Goal: Task Accomplishment & Management: Manage account settings

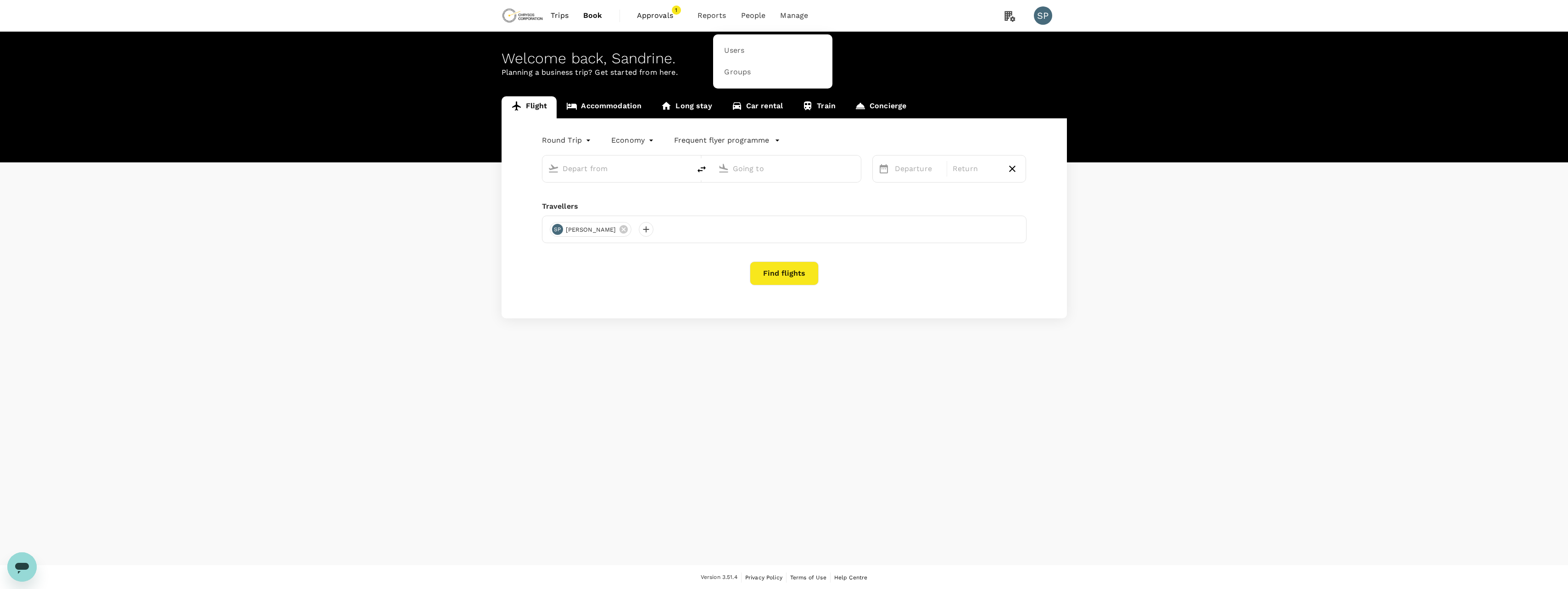
type input "[GEOGRAPHIC_DATA], [GEOGRAPHIC_DATA] (any)"
click at [736, 48] on span "Users" at bounding box center [734, 50] width 20 height 10
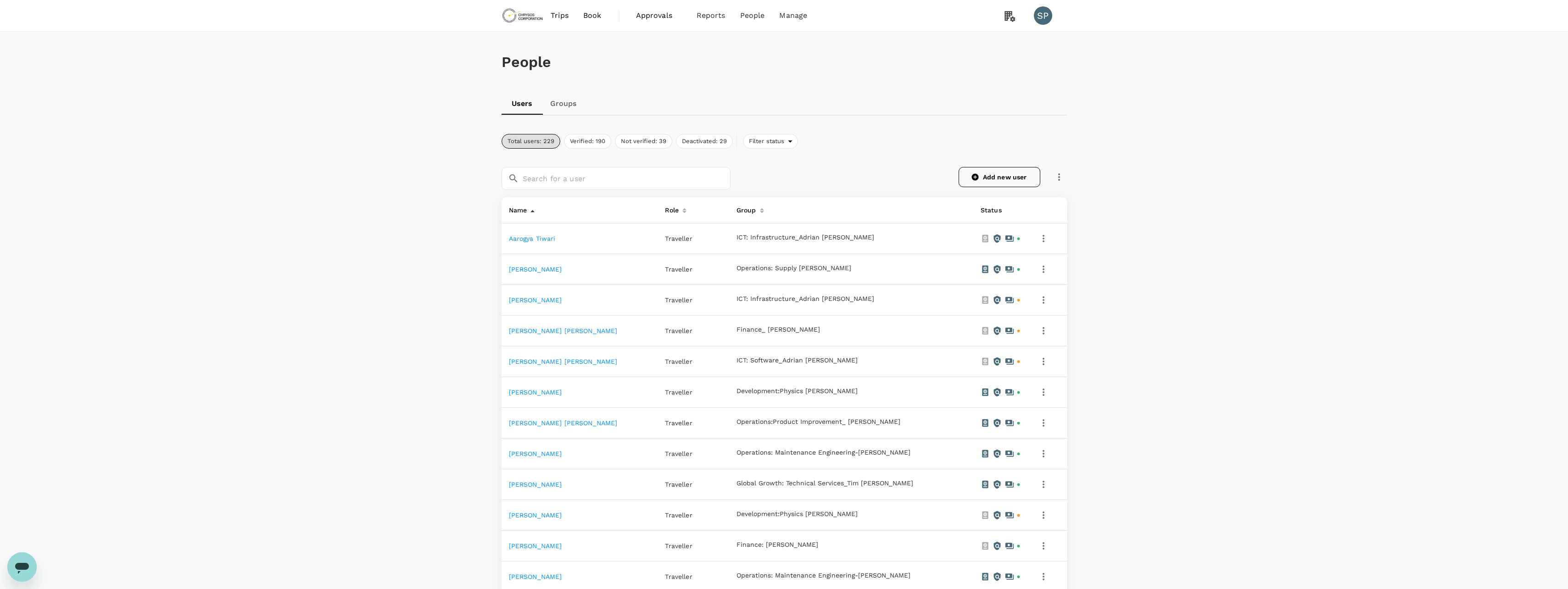
click at [995, 176] on link "Add new user" at bounding box center [999, 177] width 82 height 20
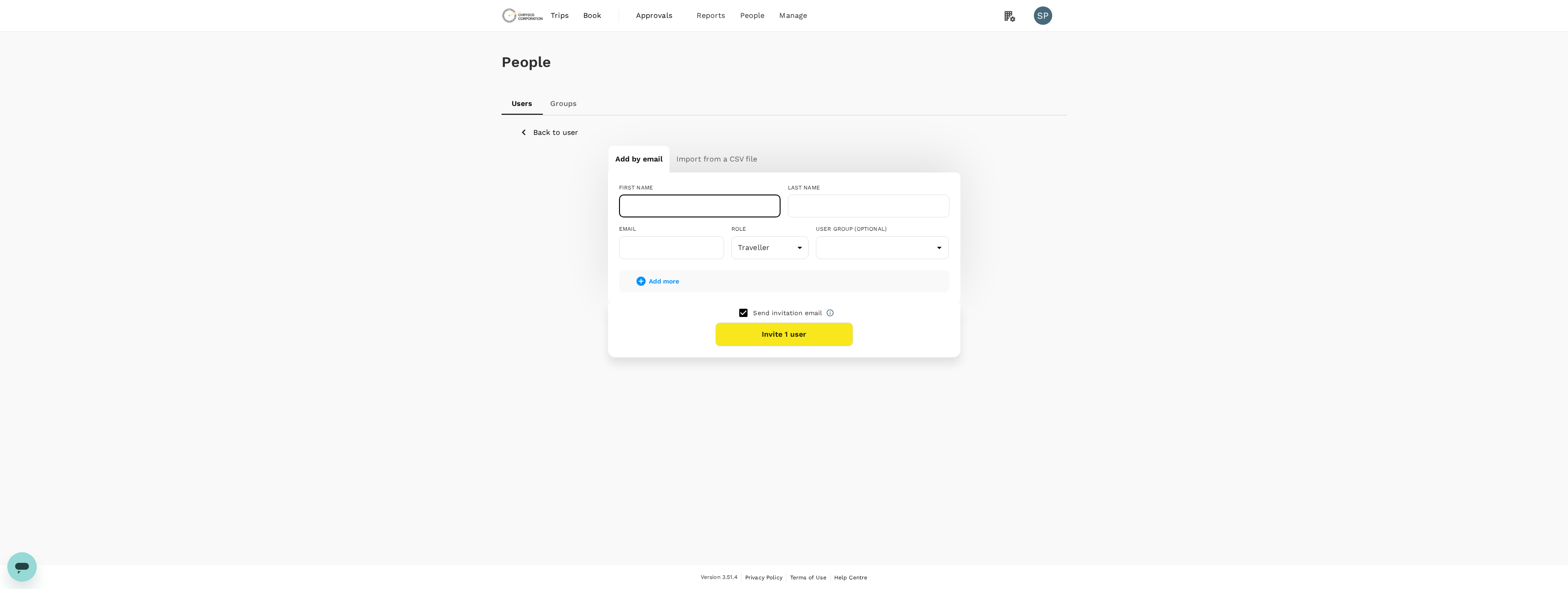
click at [673, 213] on input "text" at bounding box center [700, 206] width 161 height 23
type input "[PERSON_NAME]"
click at [819, 207] on input "text" at bounding box center [869, 206] width 161 height 23
type input "[PERSON_NAME]"
click at [666, 251] on input "text" at bounding box center [672, 248] width 105 height 23
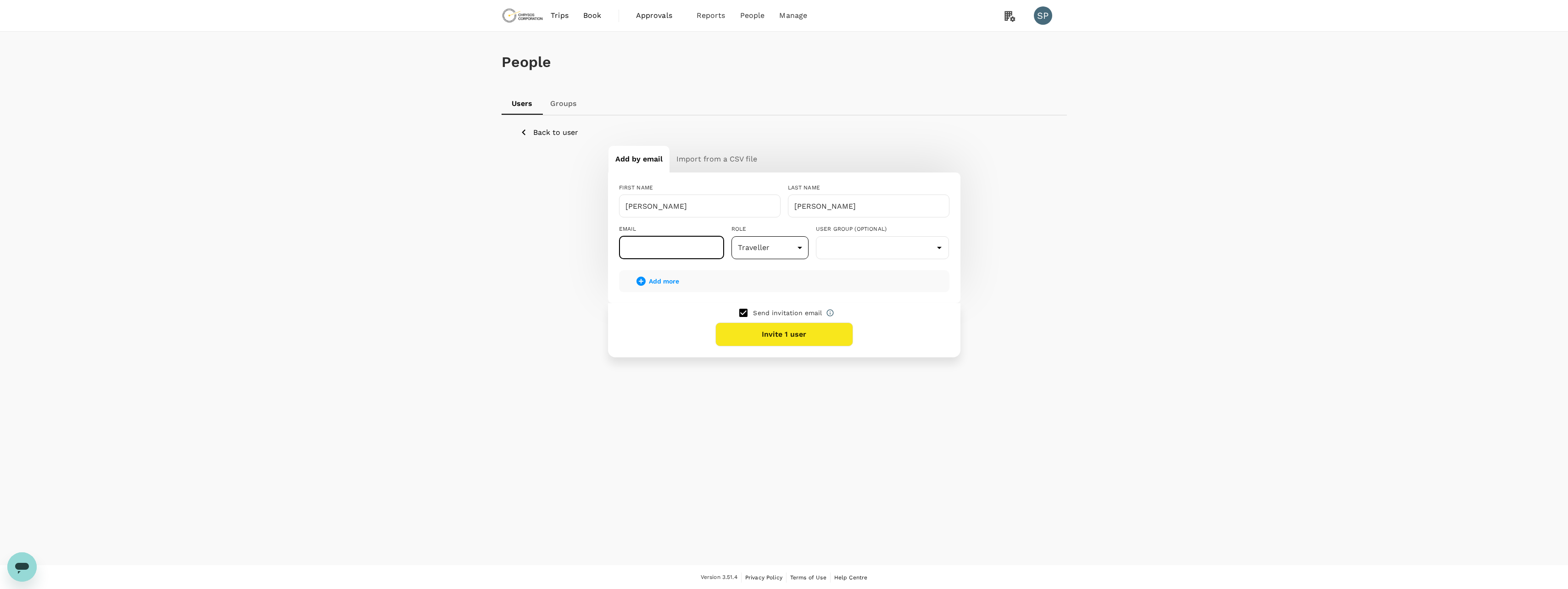
paste input "[PERSON_NAME][EMAIL_ADDRESS][PERSON_NAME][DOMAIN_NAME]"
type input "[PERSON_NAME][EMAIL_ADDRESS][PERSON_NAME][DOMAIN_NAME]"
click at [853, 255] on input "text" at bounding box center [882, 247] width 129 height 18
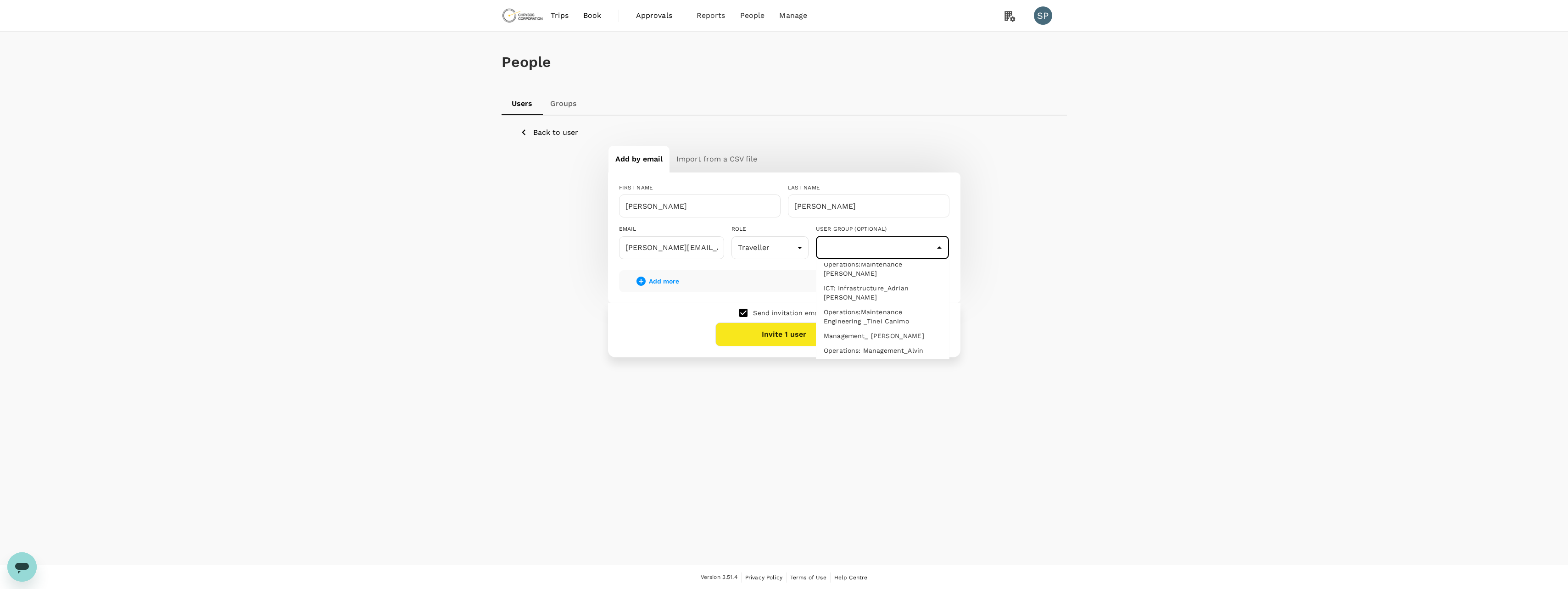
click at [889, 290] on li "ICT: Infrastructure_Adrian [PERSON_NAME]" at bounding box center [882, 292] width 133 height 24
type input "ICT: Infrastructure_Adrian [PERSON_NAME]"
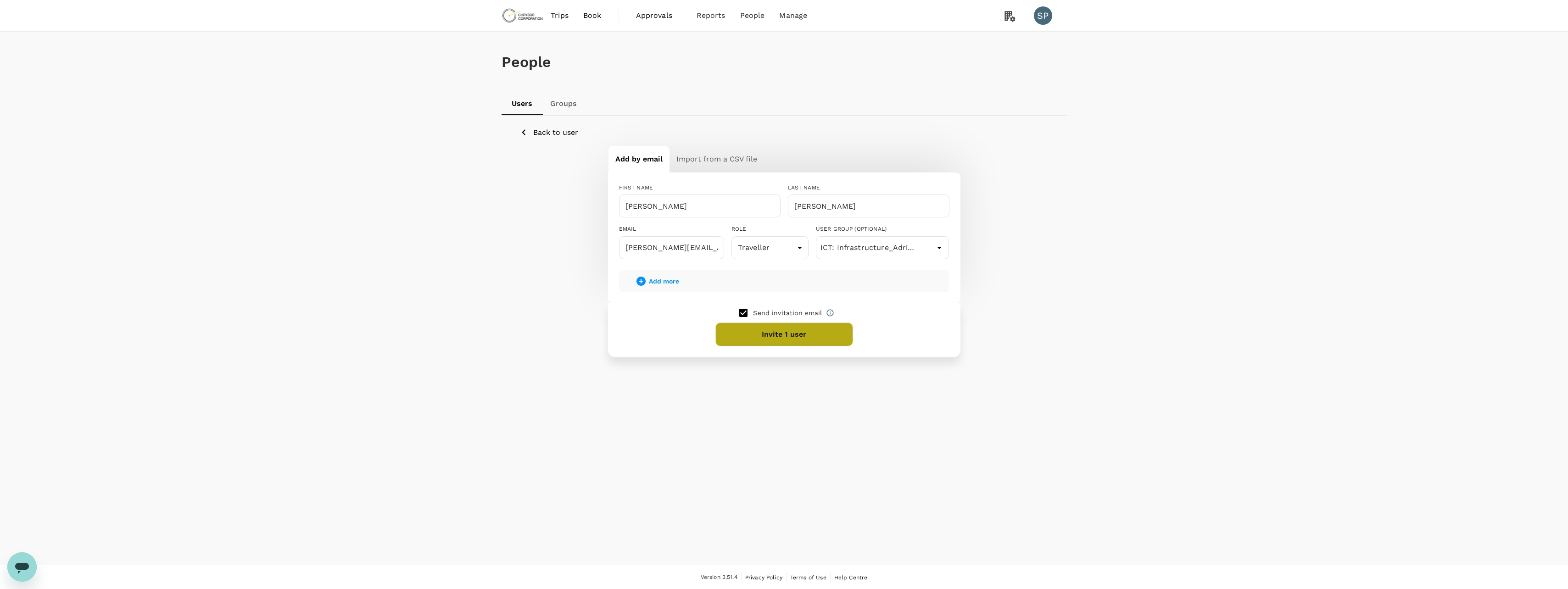
click at [786, 335] on button "Invite 1 user" at bounding box center [784, 334] width 138 height 24
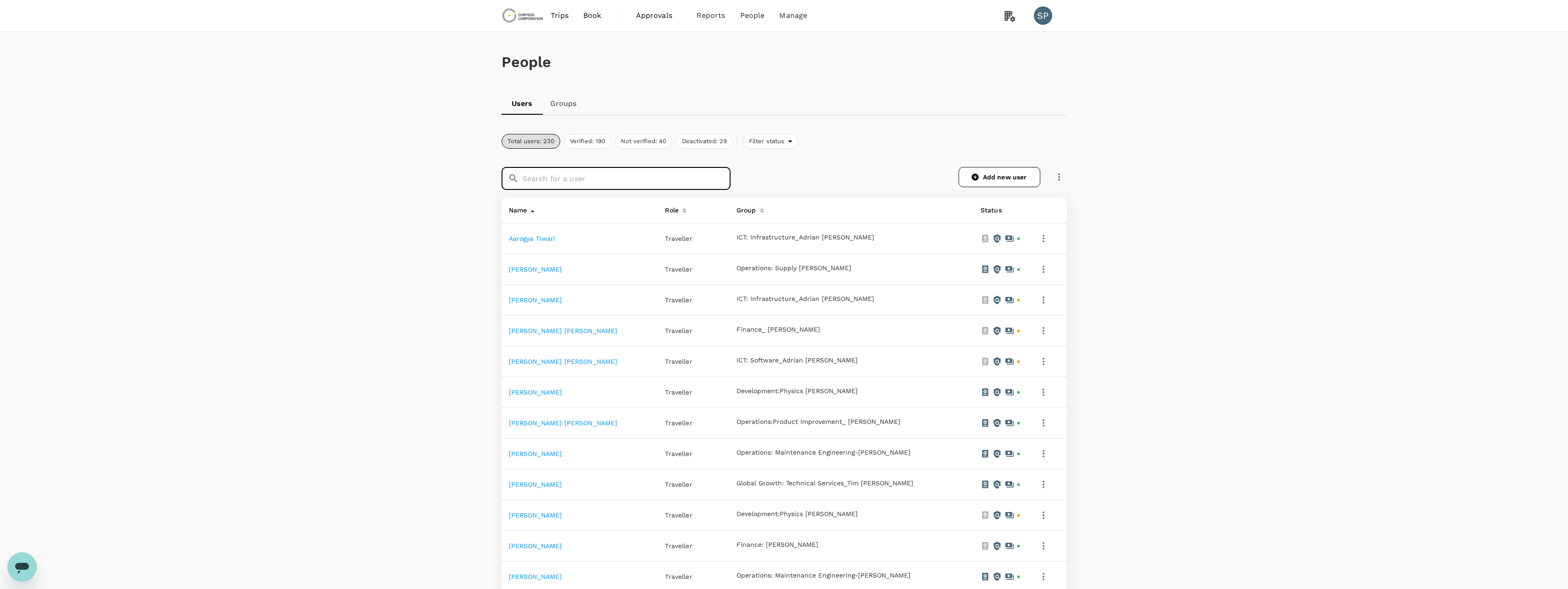
click at [543, 180] on input "text" at bounding box center [627, 178] width 208 height 23
type input "jaz"
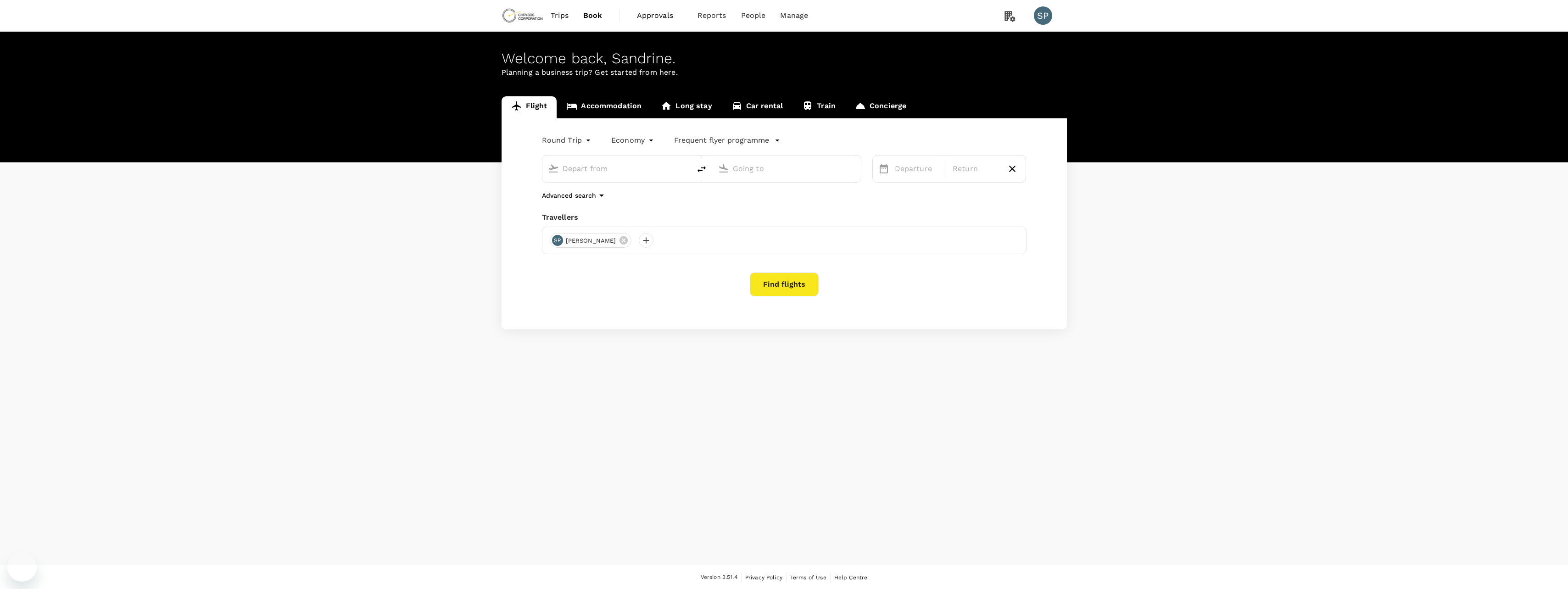
type input "[GEOGRAPHIC_DATA], [GEOGRAPHIC_DATA] (any)"
type input "Perth, Australia (any)"
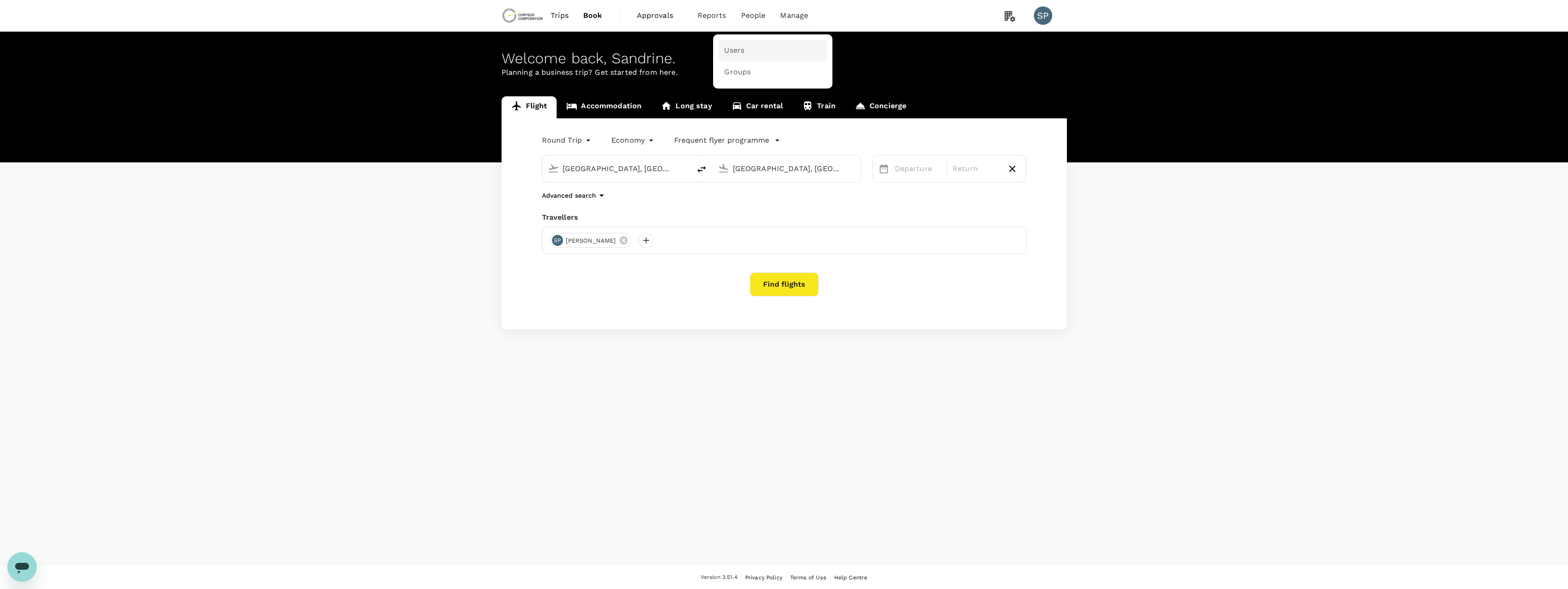
click at [749, 47] on link "Users" at bounding box center [772, 50] width 108 height 21
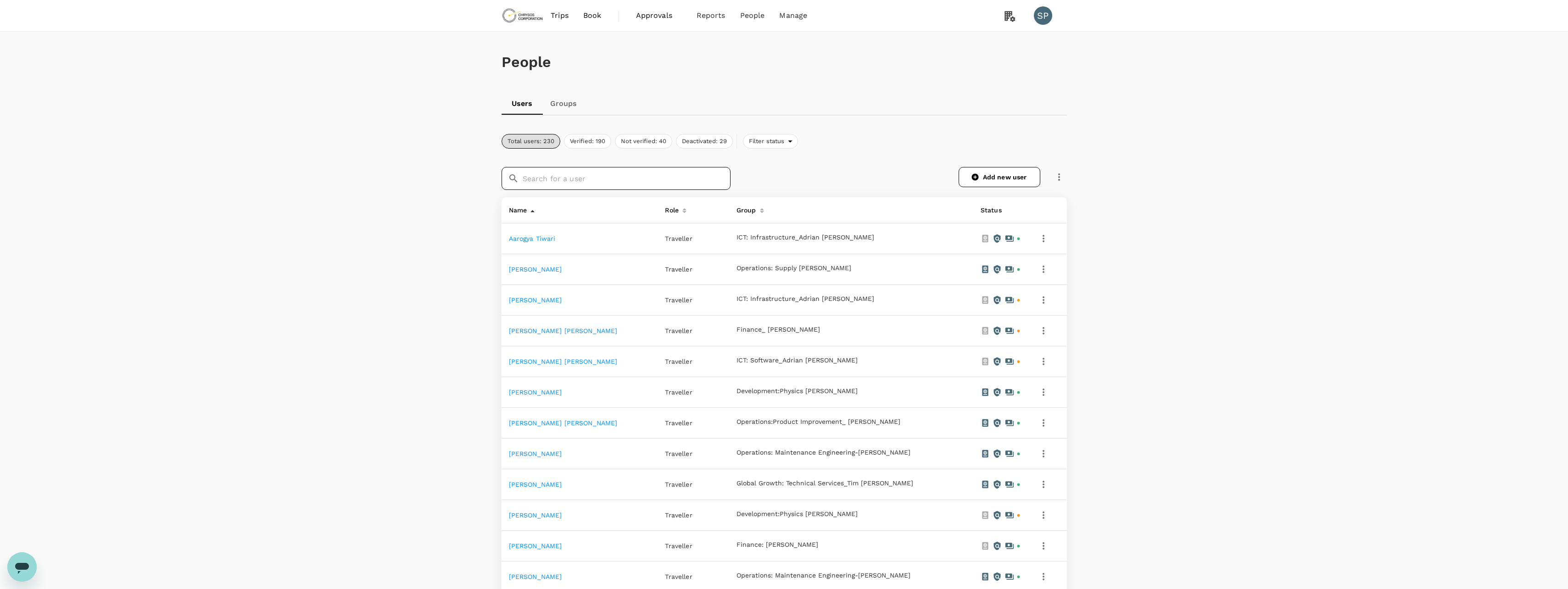
click at [533, 181] on input "text" at bounding box center [627, 178] width 208 height 23
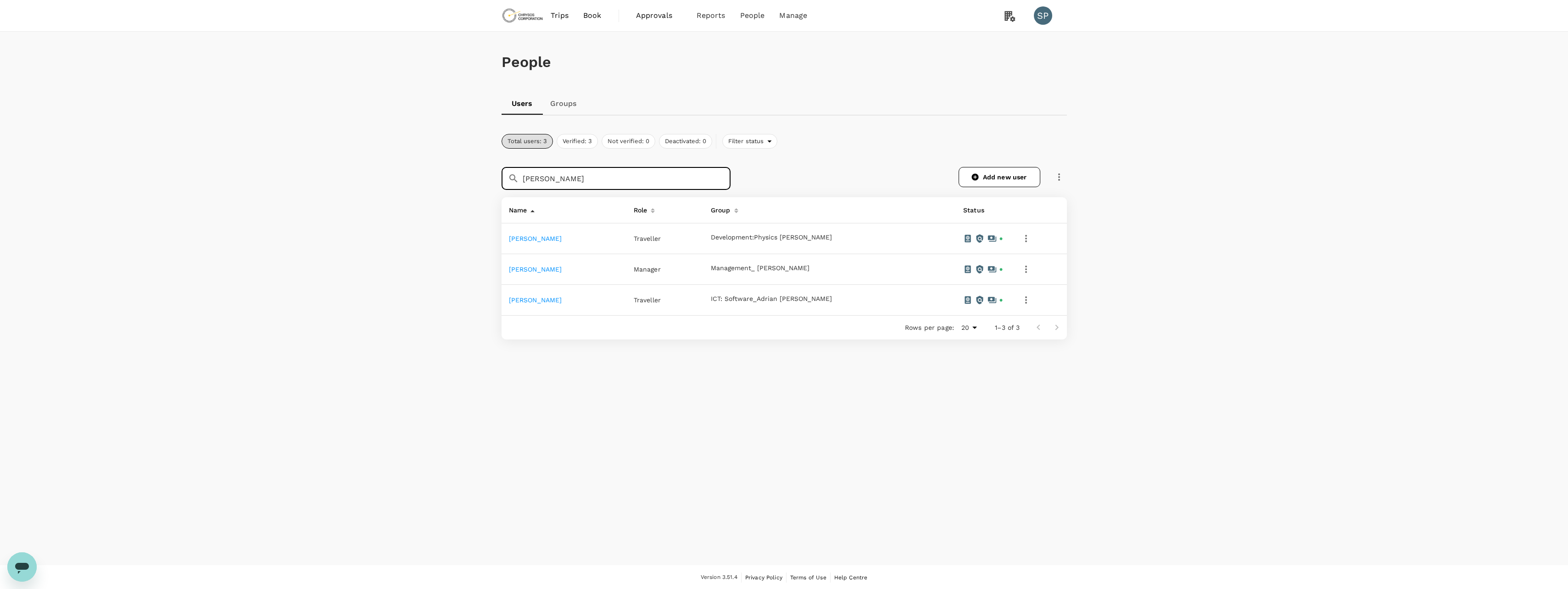
type input "james"
click at [1031, 301] on icon "button" at bounding box center [1026, 300] width 11 height 11
click at [1009, 346] on span "Deactivate this user" at bounding box center [987, 347] width 90 height 11
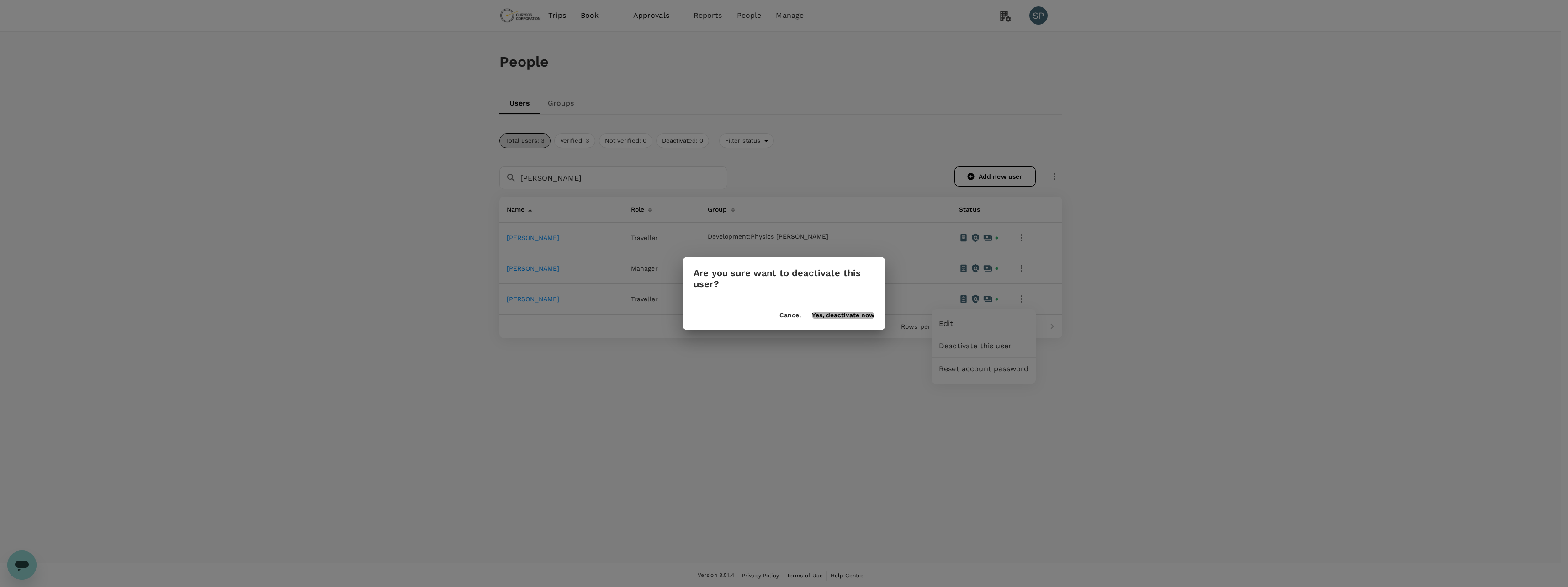
click at [841, 316] on button "Yes, deactivate now" at bounding box center [843, 315] width 63 height 7
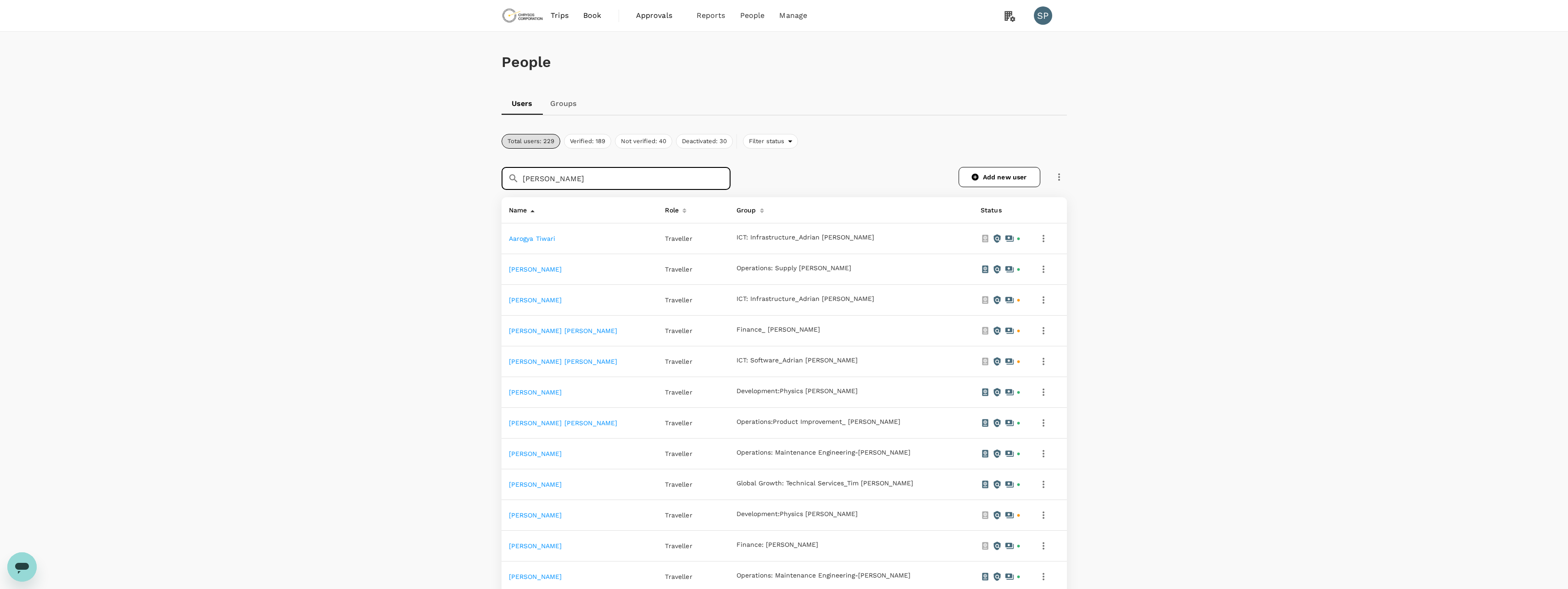
drag, startPoint x: 560, startPoint y: 180, endPoint x: 518, endPoint y: 178, distance: 42.0
click at [518, 178] on div "​ james ​" at bounding box center [616, 178] width 229 height 23
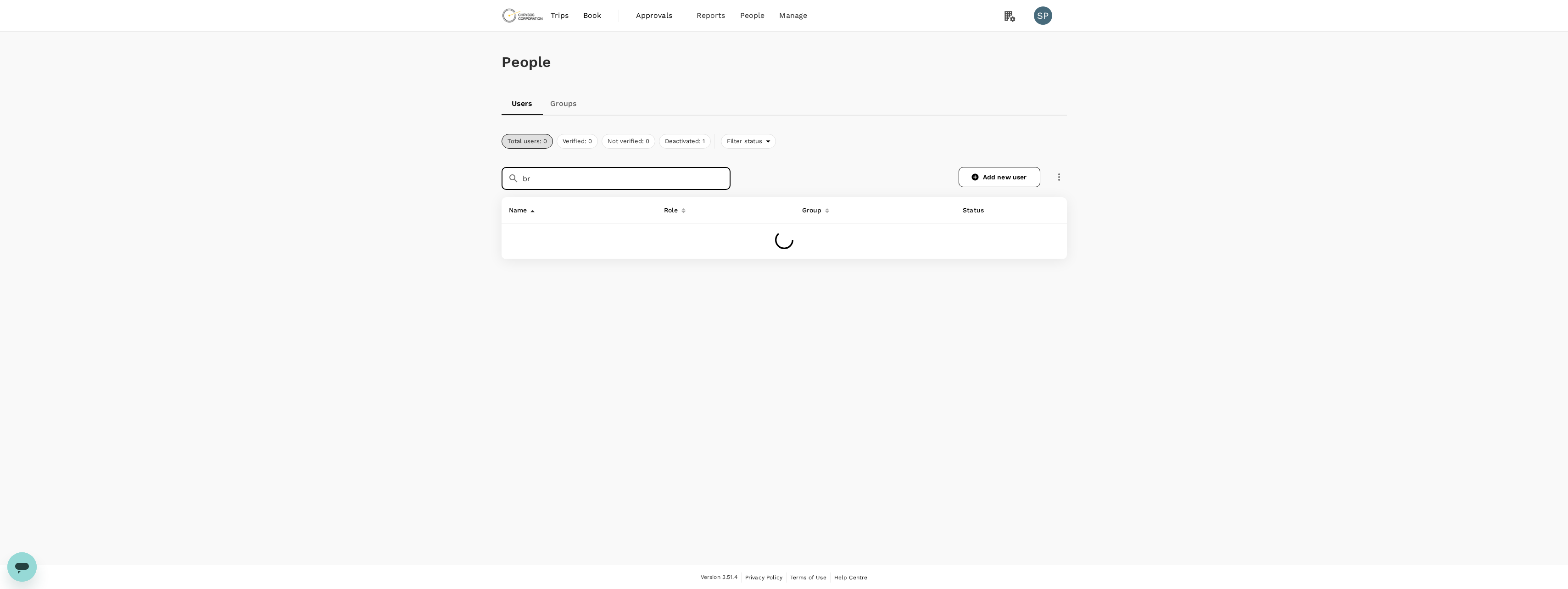
type input "b"
